Goal: Transaction & Acquisition: Purchase product/service

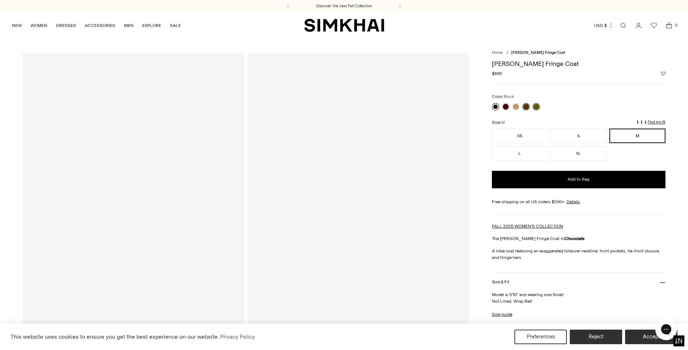
click at [497, 107] on link at bounding box center [495, 106] width 7 height 7
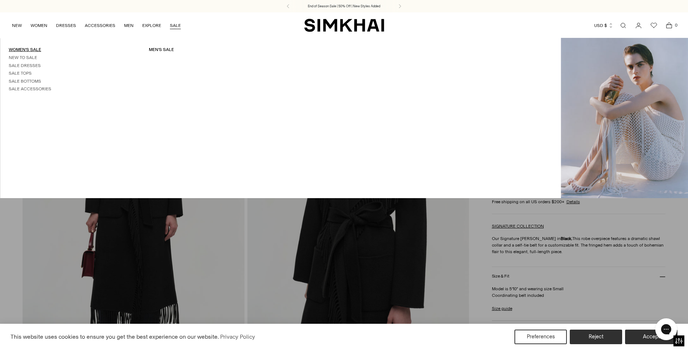
click at [33, 49] on link "Women's Sale" at bounding box center [25, 49] width 32 height 5
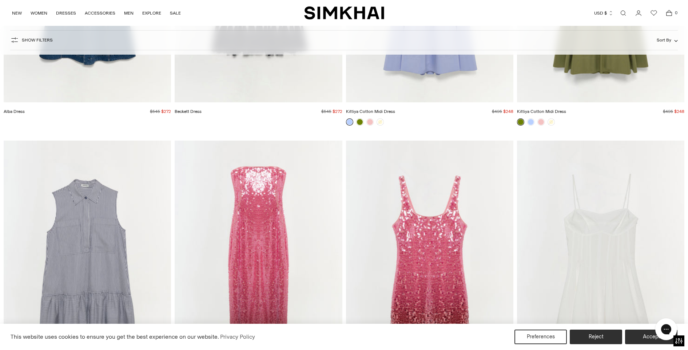
scroll to position [1753, 0]
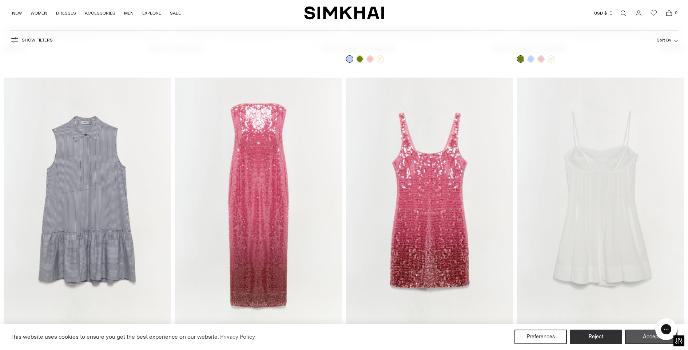
click at [646, 336] on button "Accept" at bounding box center [651, 336] width 52 height 15
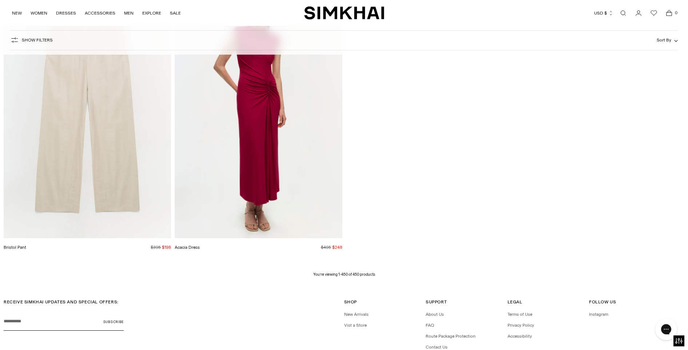
scroll to position [32346, 0]
